Goal: Task Accomplishment & Management: Manage account settings

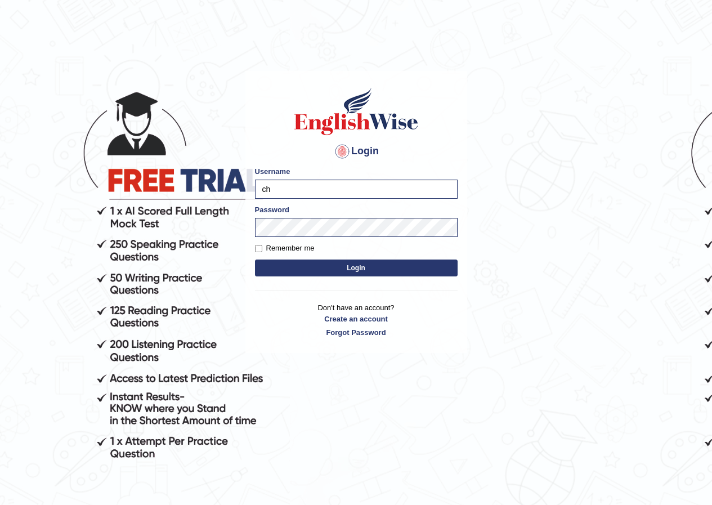
type input "c"
type input "pujan_parramatta"
click at [325, 266] on button "Login" at bounding box center [356, 268] width 203 height 17
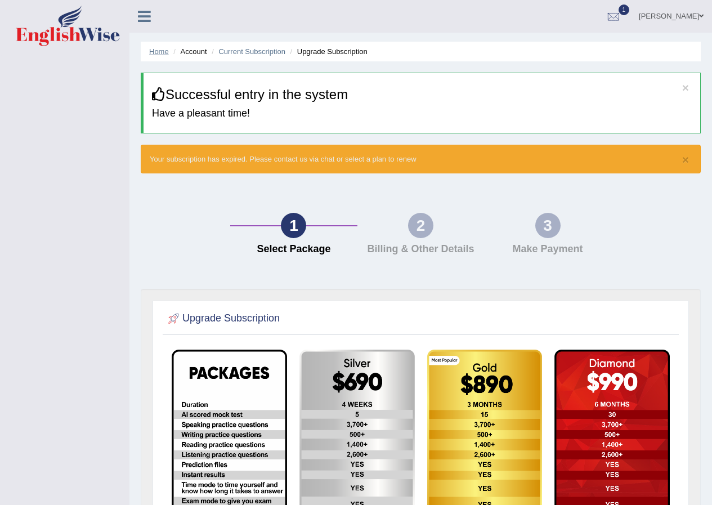
click at [162, 52] on link "Home" at bounding box center [159, 51] width 20 height 8
